Goal: Task Accomplishment & Management: Manage account settings

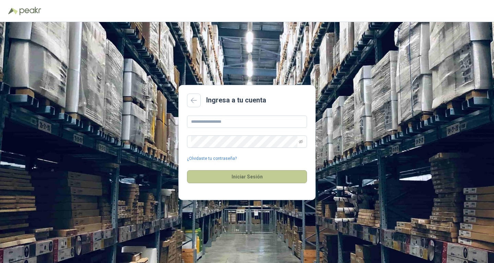
click at [233, 173] on button "Iniciar Sesión" at bounding box center [247, 176] width 120 height 13
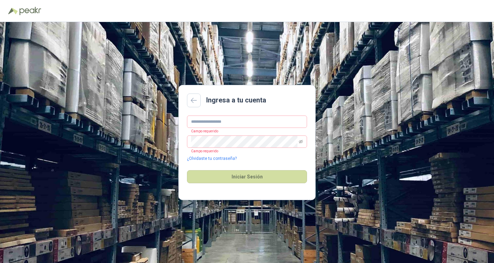
click at [165, 135] on div "Ingresa a tu cuenta [PERSON_NAME] requerido Campo requerido ¿Olvidaste tu contr…" at bounding box center [247, 142] width 494 height 241
drag, startPoint x: 130, startPoint y: 117, endPoint x: 233, endPoint y: 115, distance: 103.0
click at [153, 122] on div "Ingresa a tu cuenta [PERSON_NAME] requerido Campo requerido ¿Olvidaste tu contr…" at bounding box center [247, 142] width 494 height 241
click at [238, 116] on main "Ingresa a tu cuenta [PERSON_NAME] requerido Campo requerido ¿Olvidaste tu contr…" at bounding box center [246, 142] width 137 height 115
click at [237, 117] on input "text" at bounding box center [247, 121] width 120 height 12
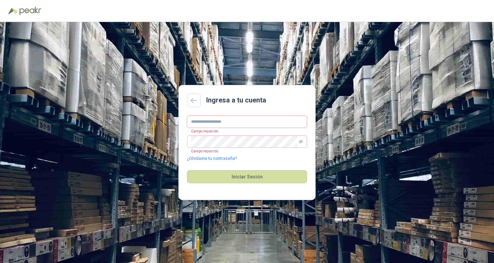
click at [237, 117] on input "text" at bounding box center [247, 121] width 120 height 12
drag, startPoint x: 237, startPoint y: 117, endPoint x: 236, endPoint y: 123, distance: 6.0
click at [236, 123] on input "text" at bounding box center [247, 121] width 120 height 12
type input "**********"
click at [187, 170] on button "Iniciar Sesión" at bounding box center [247, 176] width 120 height 13
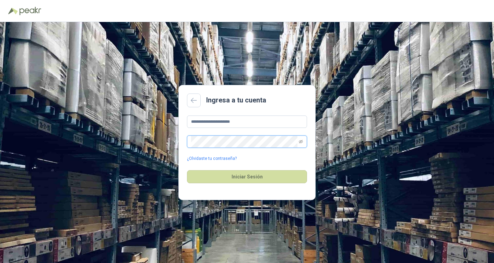
click at [187, 170] on button "Iniciar Sesión" at bounding box center [247, 176] width 120 height 13
click at [300, 141] on icon "eye-invisible" at bounding box center [301, 141] width 4 height 3
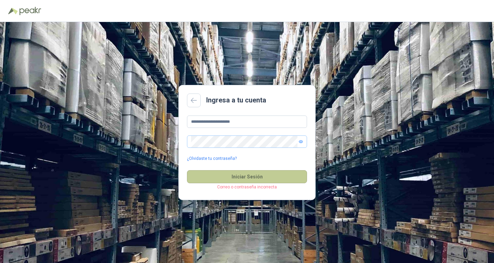
click at [243, 175] on button "Iniciar Sesión" at bounding box center [247, 176] width 120 height 13
click at [230, 179] on button "Iniciar Sesión" at bounding box center [247, 176] width 120 height 13
click at [157, 143] on div "**********" at bounding box center [247, 142] width 494 height 241
click at [187, 170] on button "Iniciar Sesión" at bounding box center [247, 176] width 120 height 13
click at [246, 172] on button "Iniciar Sesión" at bounding box center [247, 176] width 120 height 13
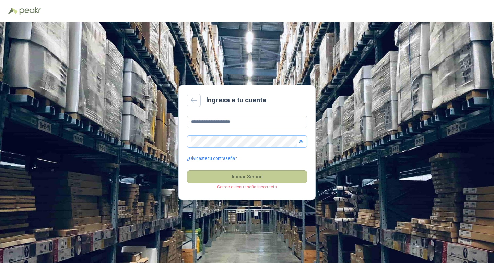
click at [240, 171] on button "Iniciar Sesión" at bounding box center [247, 176] width 120 height 13
click at [278, 173] on button "Iniciar Sesión" at bounding box center [247, 176] width 120 height 13
click at [246, 187] on p "Correo o contraseña incorrecta" at bounding box center [247, 187] width 120 height 7
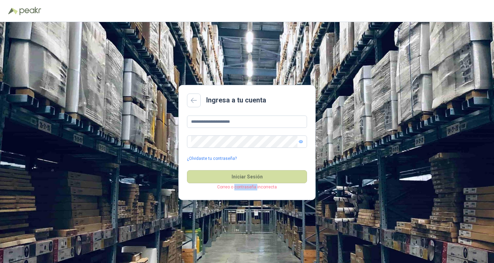
click at [246, 187] on p "Correo o contraseña incorrecta" at bounding box center [247, 187] width 120 height 7
click at [213, 155] on link "¿Olvidaste tu contraseña?" at bounding box center [212, 158] width 50 height 7
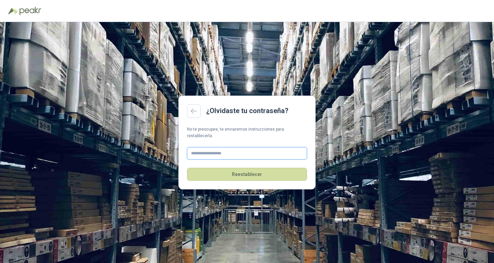
click at [203, 147] on input "text" at bounding box center [247, 153] width 120 height 12
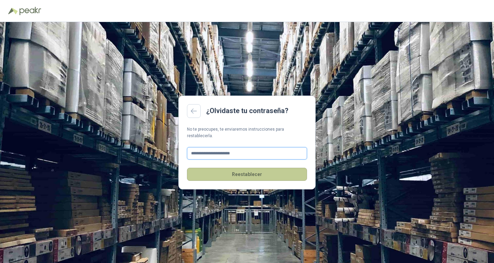
type input "**********"
click at [222, 169] on button "Reestablecer" at bounding box center [247, 173] width 120 height 13
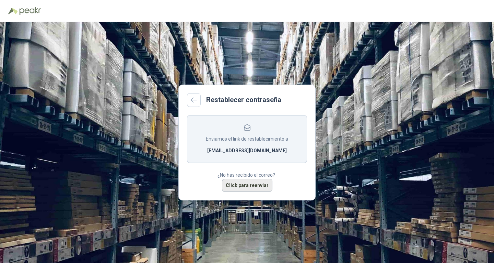
click at [243, 187] on button "Click para reenviar" at bounding box center [247, 184] width 50 height 13
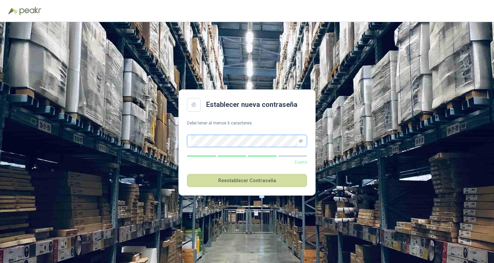
click at [187, 174] on button "Reestablecer Contraseña" at bounding box center [247, 180] width 120 height 13
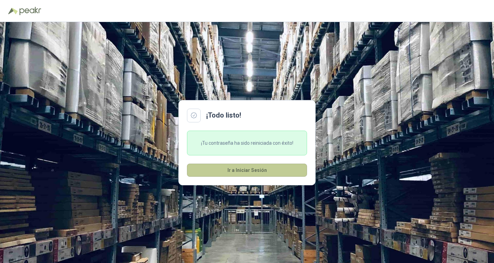
click at [243, 171] on button "Ir a Iniciar Sesión" at bounding box center [247, 169] width 120 height 13
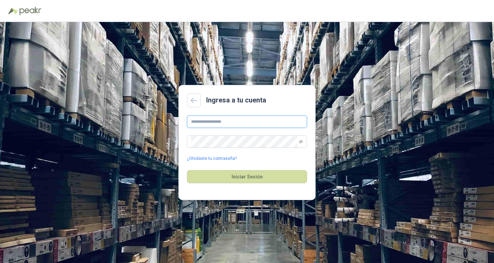
click at [220, 122] on input "text" at bounding box center [247, 121] width 120 height 12
type input "**********"
click at [187, 170] on button "Iniciar Sesión" at bounding box center [247, 176] width 120 height 13
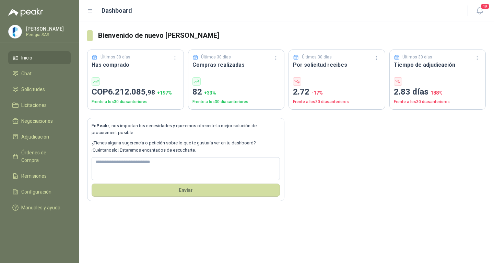
click at [32, 51] on menu "Melany Guerrero Castillo Perugia SAS Inicio Chat Solicitudes Licitaciones Negoc…" at bounding box center [39, 131] width 79 height 263
click at [48, 89] on li "Solicitudes" at bounding box center [39, 89] width 54 height 8
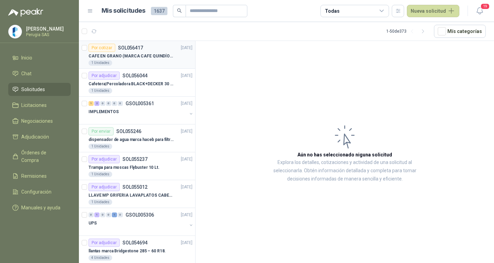
click at [147, 54] on p "CAFE EN GRANO (MARCA CAFE QUINDÍO) x 500gr" at bounding box center [131, 56] width 85 height 7
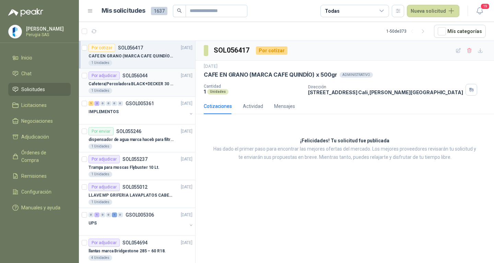
click at [152, 88] on div "Cafetera|Percoladora BLACK+DECKER 30 Tazas CMU3000 Plateado" at bounding box center [141, 84] width 104 height 8
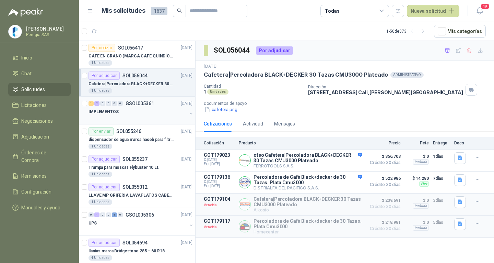
click at [137, 114] on div "IMPLEMENTOS" at bounding box center [138, 111] width 99 height 8
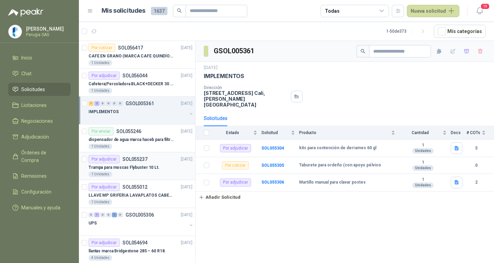
click at [125, 162] on div "Por adjudicar SOL055237" at bounding box center [118, 159] width 59 height 8
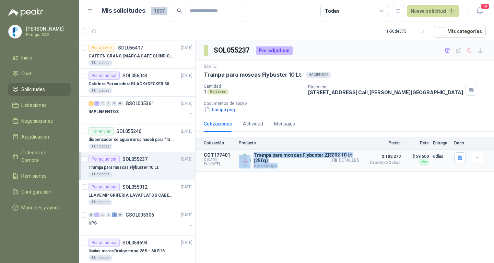
drag, startPoint x: 253, startPoint y: 154, endPoint x: 355, endPoint y: 154, distance: 101.9
click at [355, 154] on div "Trampa para moscas Flybuster ZRZR2 10 Lt (250g) Agrocampo Detalles" at bounding box center [301, 160] width 124 height 16
copy div "Trampa para moscas Flybuster ZRZR2 10 Lt (250g) Agrocampo"
click at [143, 50] on div "Por cotizar SOL056417 17/09/25" at bounding box center [141, 48] width 104 height 8
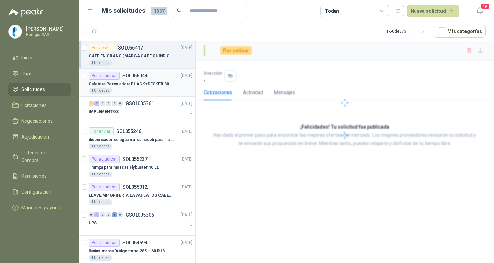
click at [146, 81] on p "Cafetera|Percoladora BLACK+DECKER 30 Tazas CMU3000 Plateado" at bounding box center [131, 84] width 85 height 7
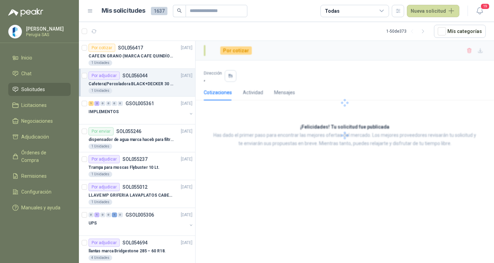
click at [146, 81] on p "Cafetera|Percoladora BLACK+DECKER 30 Tazas CMU3000 Plateado" at bounding box center [131, 84] width 85 height 7
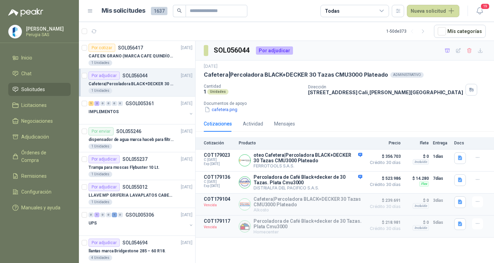
click at [146, 81] on p "Cafetera|Percoladora BLACK+DECKER 30 Tazas CMU3000 Plateado" at bounding box center [131, 84] width 85 height 7
click at [146, 60] on div "1 Unidades" at bounding box center [141, 62] width 104 height 5
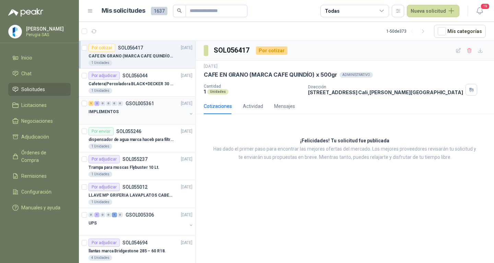
click at [134, 106] on div "1 2 0 0 0 0 GSOL005361 10/09/25" at bounding box center [141, 103] width 105 height 8
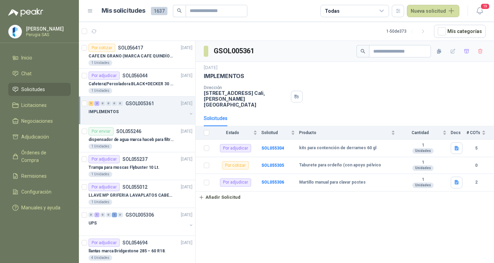
click at [138, 109] on div "IMPLEMENTOS" at bounding box center [138, 111] width 99 height 8
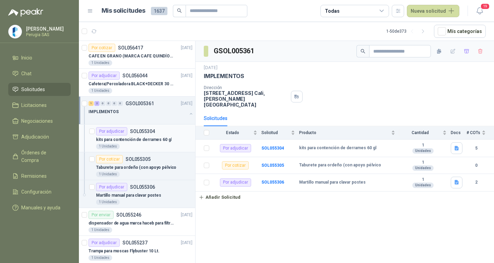
click at [134, 136] on div "kits para contención de derrames 60 gl" at bounding box center [144, 139] width 96 height 8
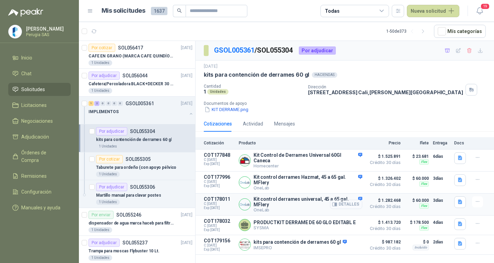
click at [356, 205] on button "Detalles" at bounding box center [346, 203] width 32 height 9
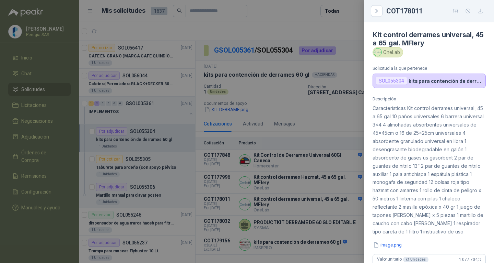
scroll to position [240, 0]
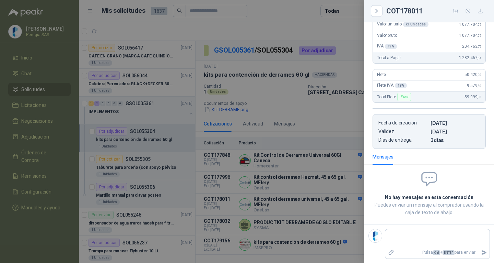
drag, startPoint x: 311, startPoint y: 115, endPoint x: 393, endPoint y: 155, distance: 91.3
click at [313, 115] on div at bounding box center [247, 131] width 494 height 263
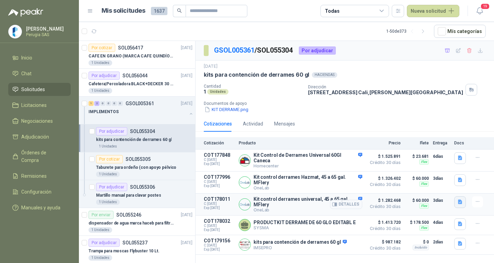
click at [460, 201] on icon "button" at bounding box center [460, 201] width 4 height 4
click at [451, 184] on button "image.png" at bounding box center [447, 185] width 30 height 7
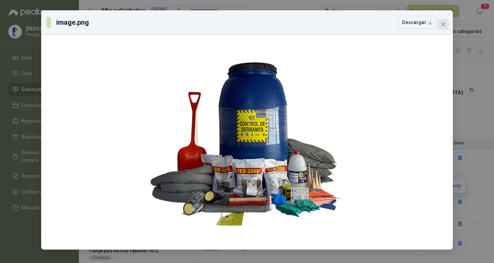
click at [444, 23] on icon "close" at bounding box center [443, 24] width 5 height 5
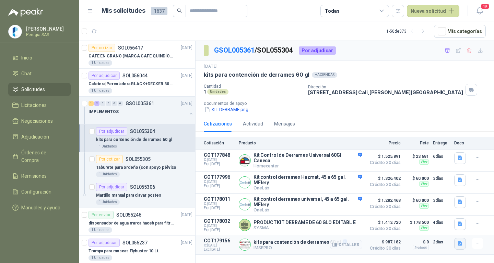
click at [462, 242] on icon "button" at bounding box center [460, 243] width 4 height 4
click at [435, 228] on button "Captura de pantalla 2025-09-16 113858.png" at bounding box center [418, 227] width 86 height 7
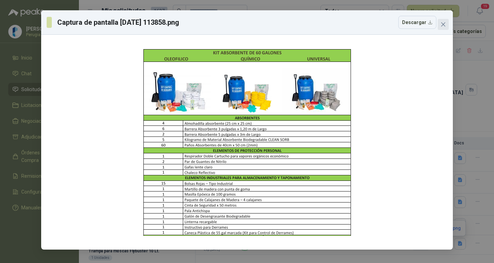
click at [443, 25] on icon "close" at bounding box center [443, 24] width 4 height 4
